Goal: Find specific page/section

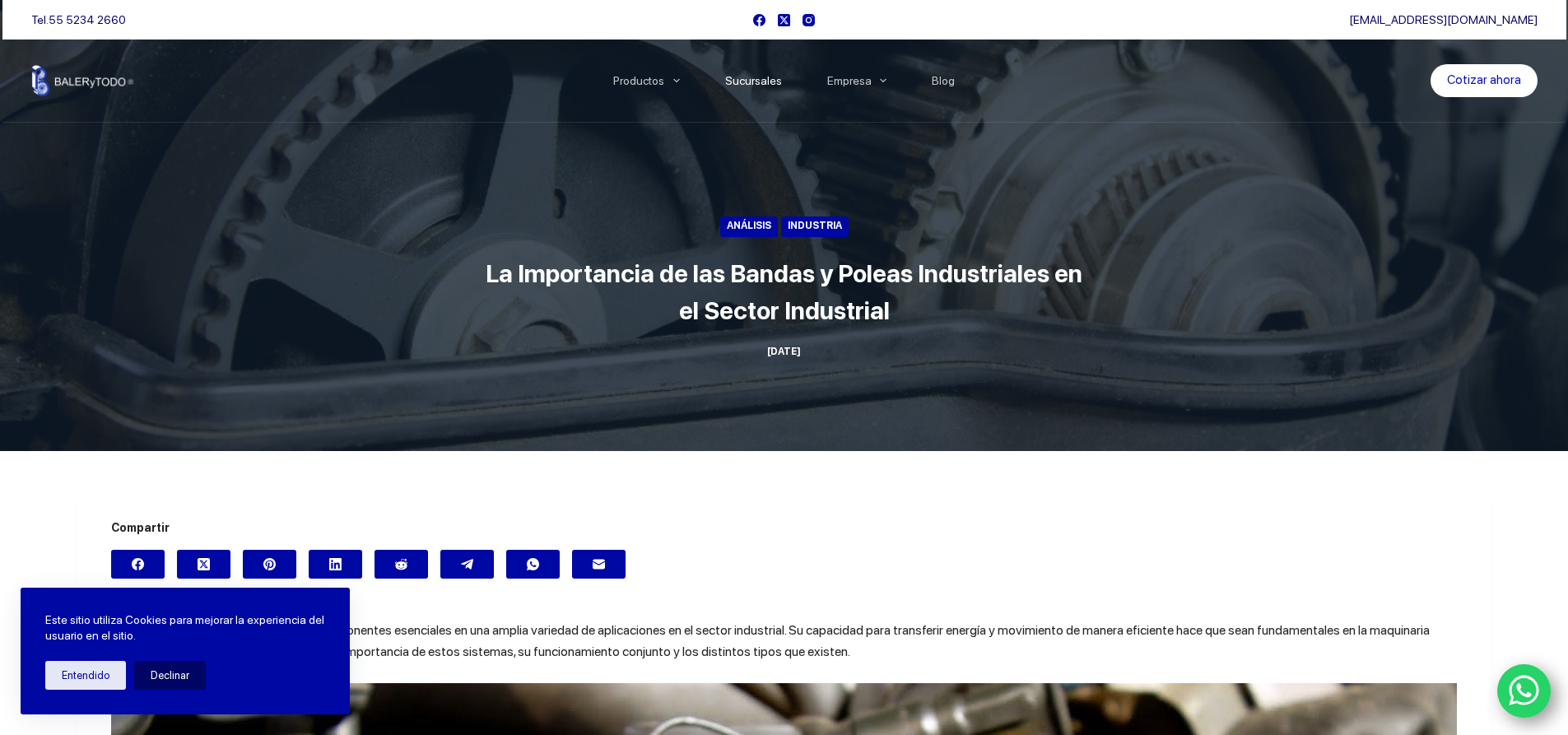
click at [760, 81] on link "Sucursales" at bounding box center [753, 81] width 102 height 0
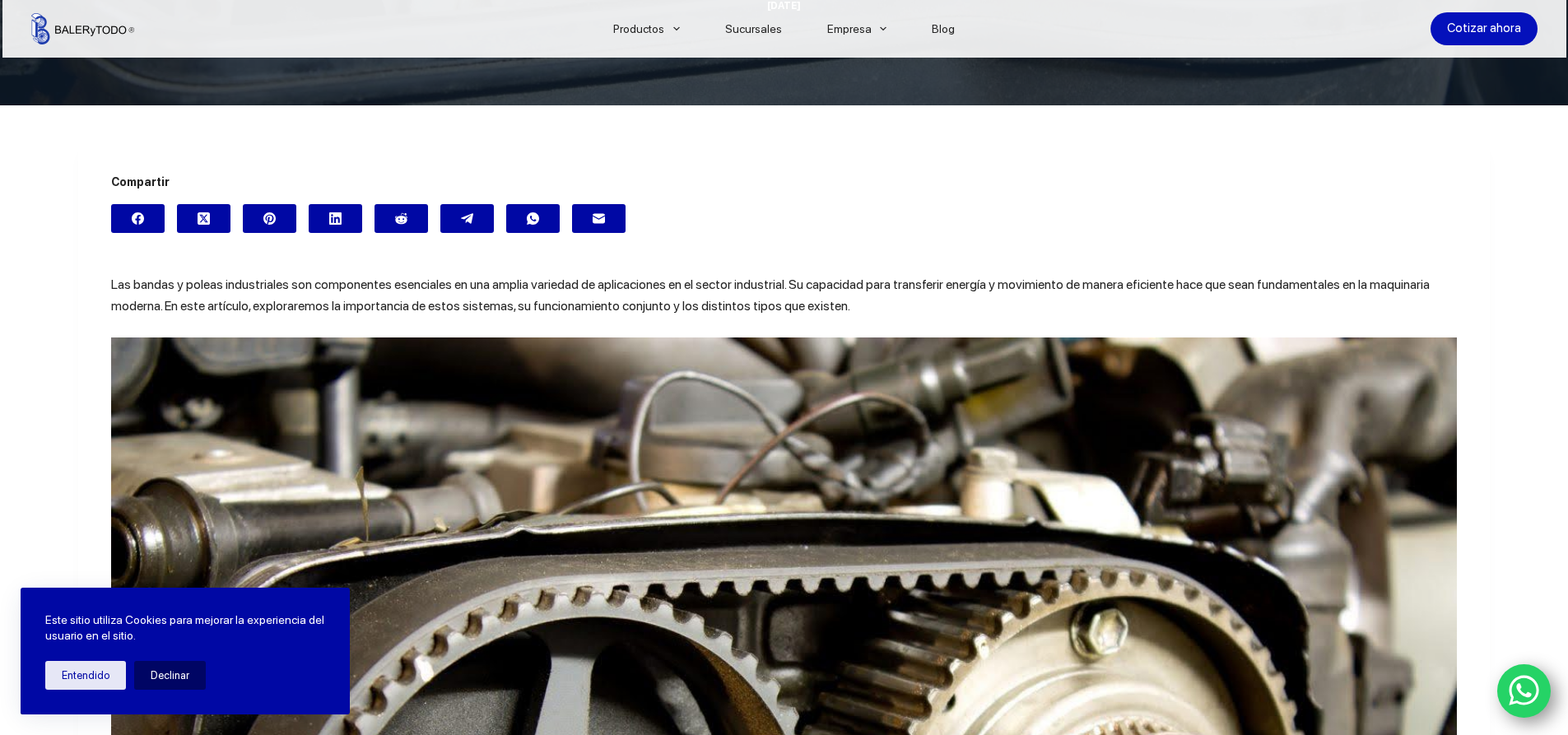
scroll to position [16, 0]
